Goal: Information Seeking & Learning: Find specific fact

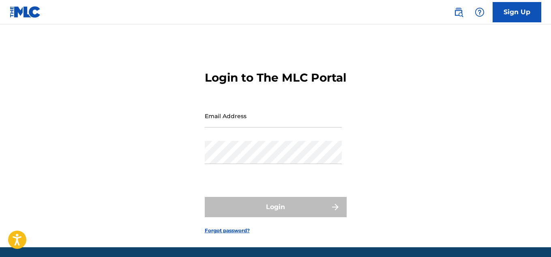
type input "[EMAIL_ADDRESS][DOMAIN_NAME]"
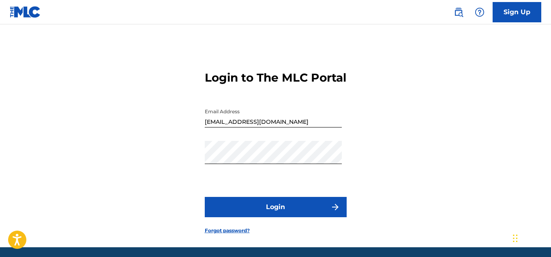
click at [337, 212] on img "submit" at bounding box center [336, 207] width 10 height 10
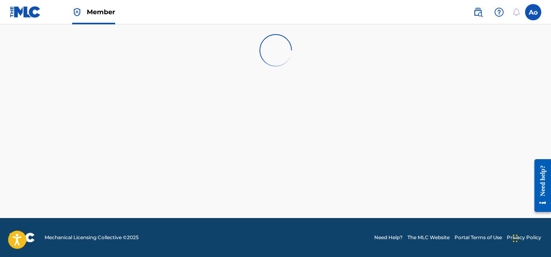
click at [479, 12] on img at bounding box center [478, 12] width 10 height 10
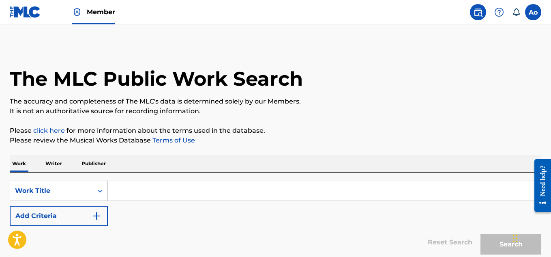
click at [130, 195] on input "Search Form" at bounding box center [324, 190] width 433 height 19
click at [52, 166] on p "Writer" at bounding box center [53, 163] width 21 height 17
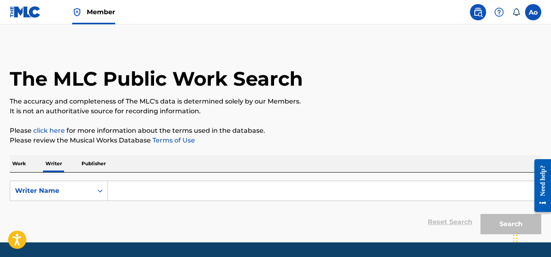
click at [120, 194] on input "Search Form" at bounding box center [324, 190] width 433 height 19
type input "a"
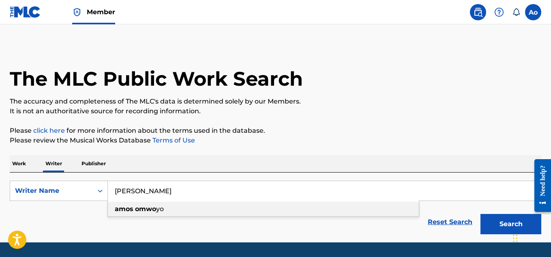
click at [137, 210] on strong "omwo" at bounding box center [145, 209] width 21 height 8
type input "[PERSON_NAME]"
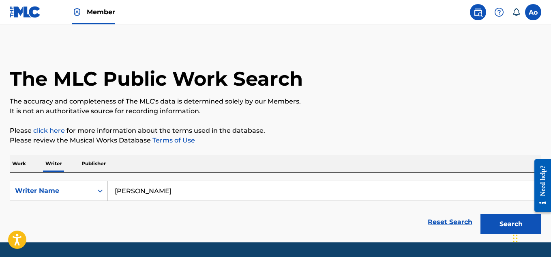
click at [487, 221] on button "Search" at bounding box center [511, 224] width 61 height 20
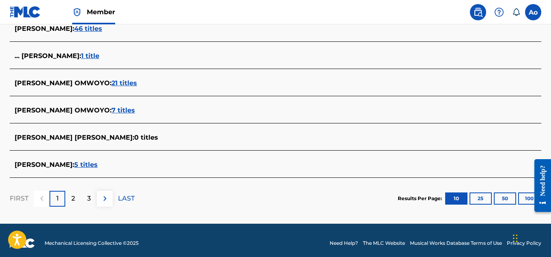
scroll to position [350, 0]
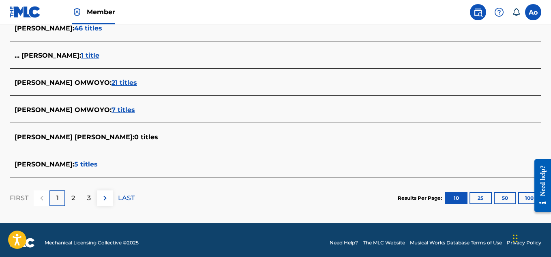
click at [88, 166] on span "5 titles" at bounding box center [86, 164] width 24 height 8
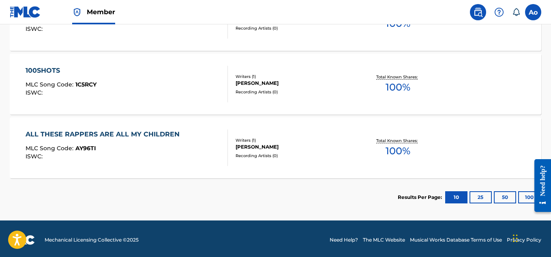
scroll to position [414, 0]
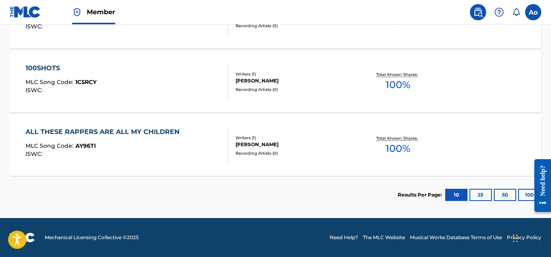
click at [485, 193] on button "25" at bounding box center [481, 195] width 22 height 12
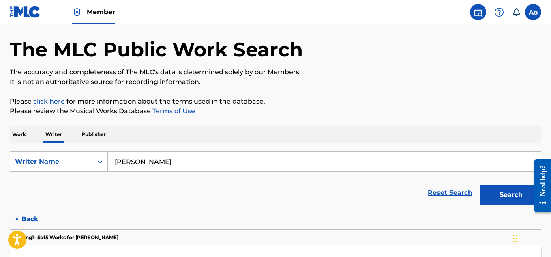
scroll to position [0, 0]
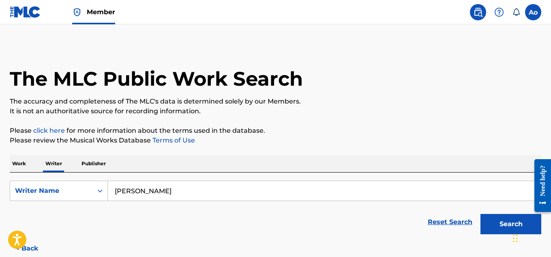
click at [32, 15] on img at bounding box center [25, 12] width 31 height 12
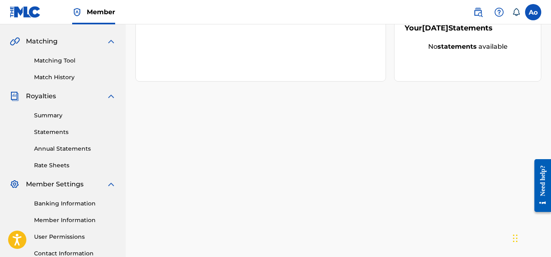
scroll to position [179, 0]
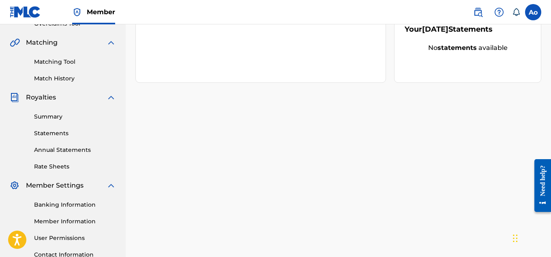
click at [65, 62] on link "Matching Tool" at bounding box center [75, 62] width 82 height 9
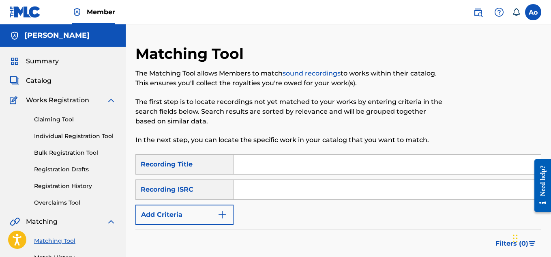
click at [260, 191] on input "Search Form" at bounding box center [387, 189] width 307 height 19
drag, startPoint x: 260, startPoint y: 191, endPoint x: 333, endPoint y: 113, distance: 107.6
click at [333, 113] on div "Matching Tool The Matching Tool allows Members to match sound recordings to wor…" at bounding box center [338, 254] width 406 height 419
click at [247, 192] on input "Search Form" at bounding box center [387, 189] width 307 height 19
paste input "TCAJQ2582466"
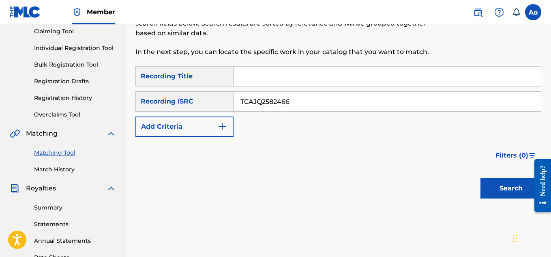
scroll to position [92, 0]
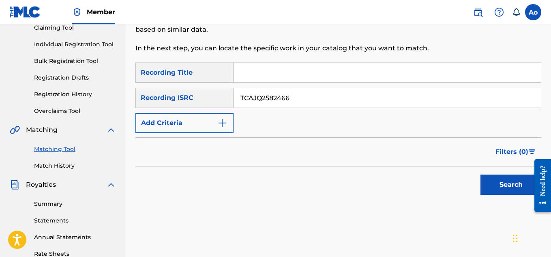
type input "TCAJQ2582466"
click at [511, 191] on button "Search" at bounding box center [511, 184] width 61 height 20
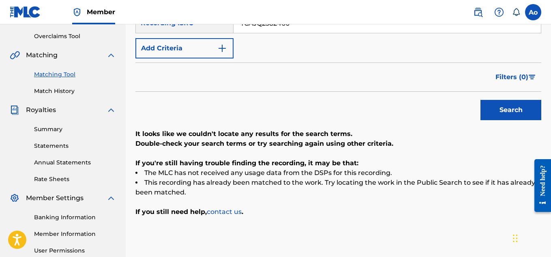
scroll to position [167, 0]
click at [477, 12] on img at bounding box center [478, 12] width 10 height 10
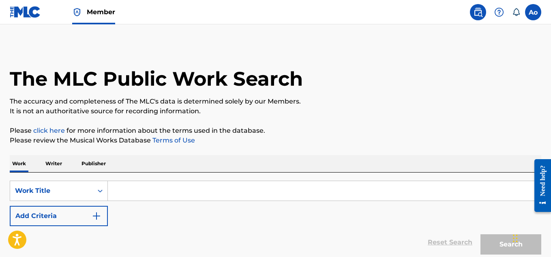
click at [151, 195] on input "Search Form" at bounding box center [324, 190] width 433 height 19
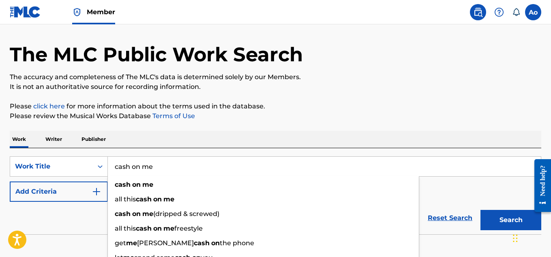
scroll to position [34, 0]
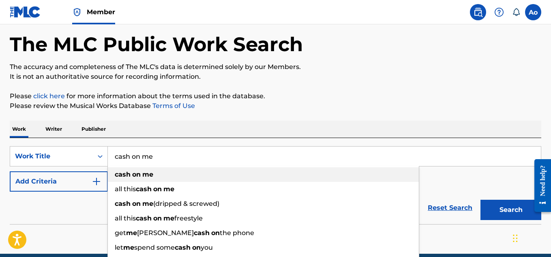
type input "cash on me"
click at [185, 172] on div "cash on me" at bounding box center [263, 174] width 311 height 15
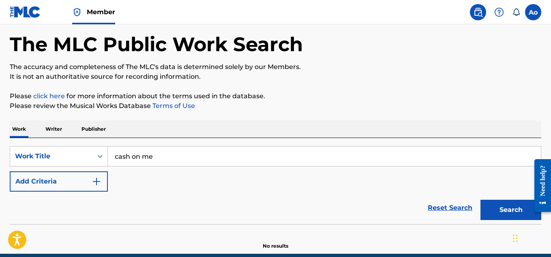
click at [500, 207] on button "Search" at bounding box center [511, 210] width 61 height 20
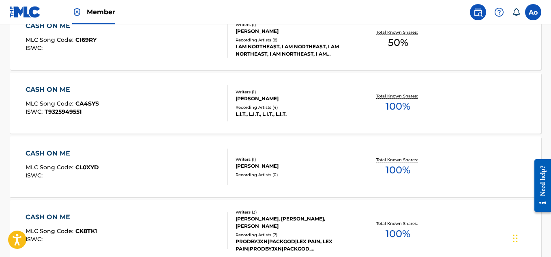
scroll to position [400, 0]
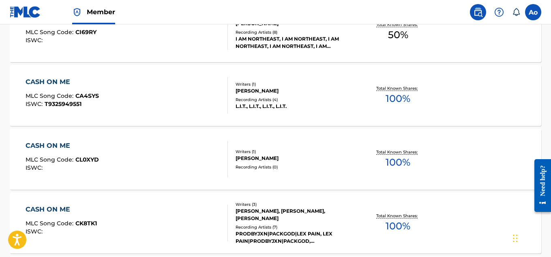
click at [60, 146] on div "CASH ON ME" at bounding box center [62, 146] width 73 height 10
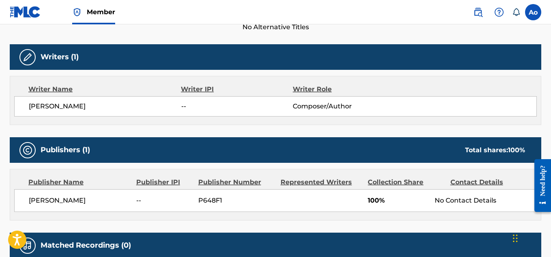
scroll to position [244, 0]
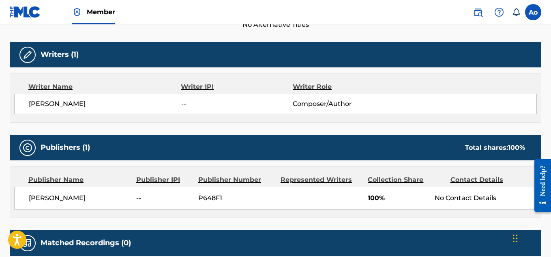
click at [13, 207] on div "Publisher Name Publisher IPI Publisher Number Represented Writers Collection Sh…" at bounding box center [275, 192] width 531 height 51
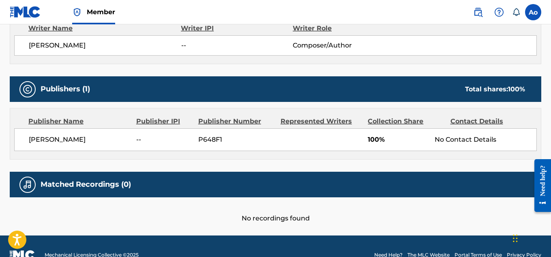
scroll to position [320, 0]
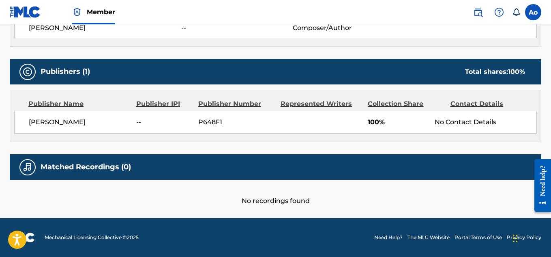
click at [30, 165] on img at bounding box center [28, 167] width 10 height 10
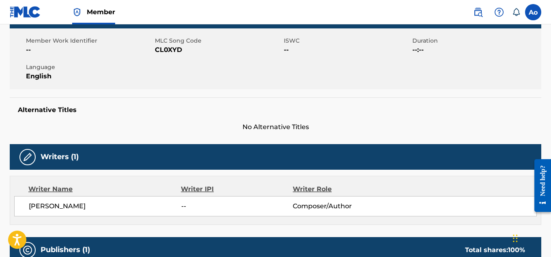
scroll to position [65, 0]
